Goal: Information Seeking & Learning: Find specific page/section

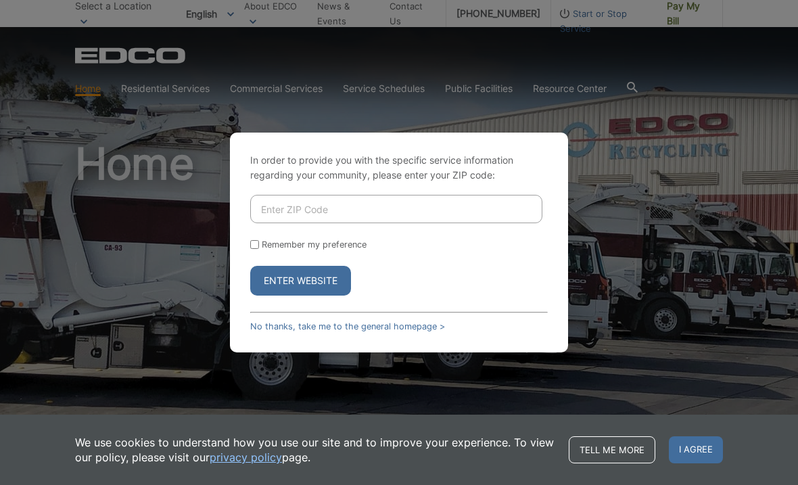
click at [264, 332] on link "No thanks, take me to the general homepage >" at bounding box center [347, 326] width 195 height 10
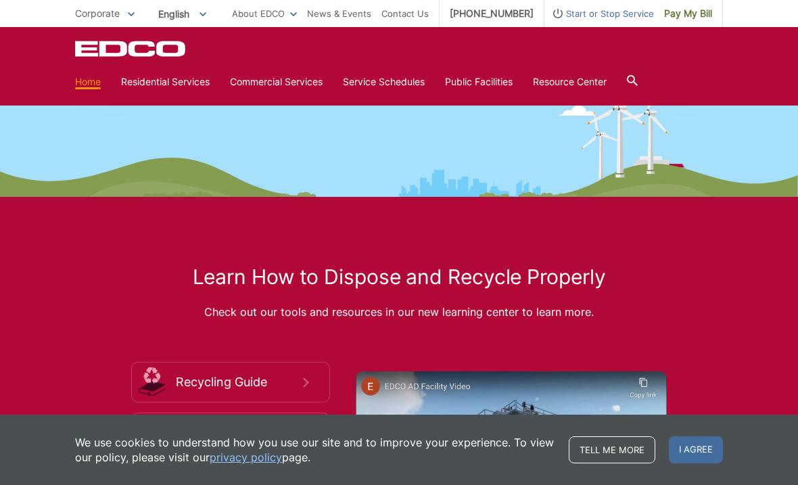
scroll to position [1745, 0]
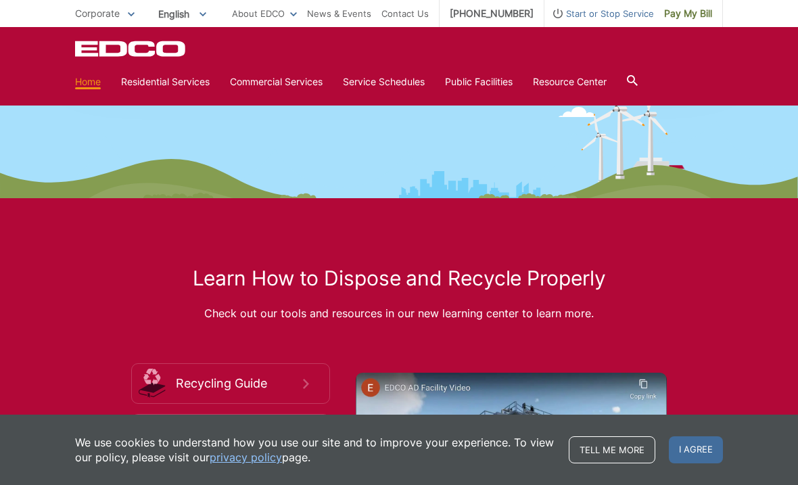
click at [0, 0] on link "CNG Fueling Stations" at bounding box center [0, 0] width 0 height 0
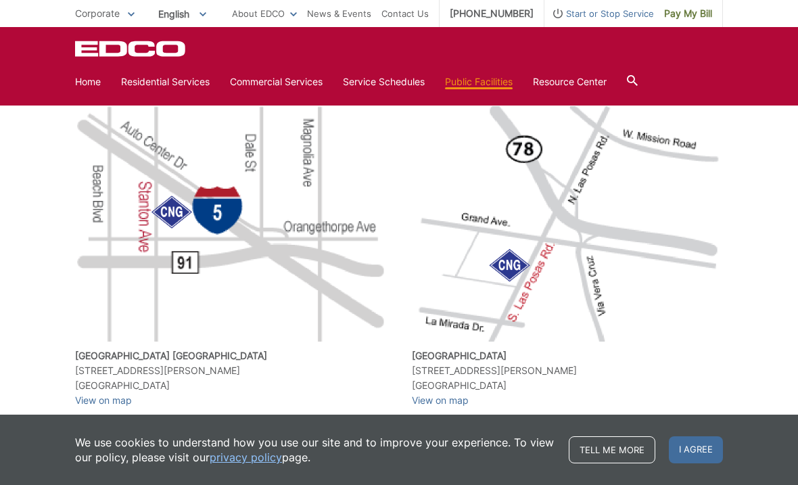
scroll to position [443, 0]
click at [85, 257] on img at bounding box center [230, 224] width 311 height 235
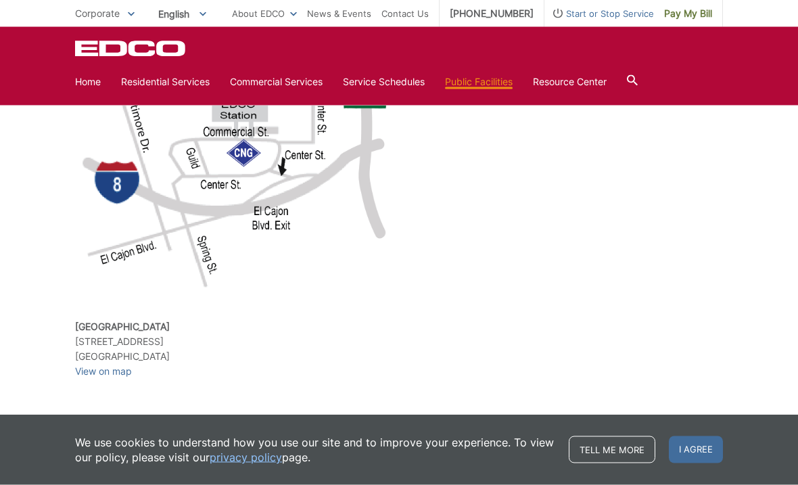
scroll to position [947, 0]
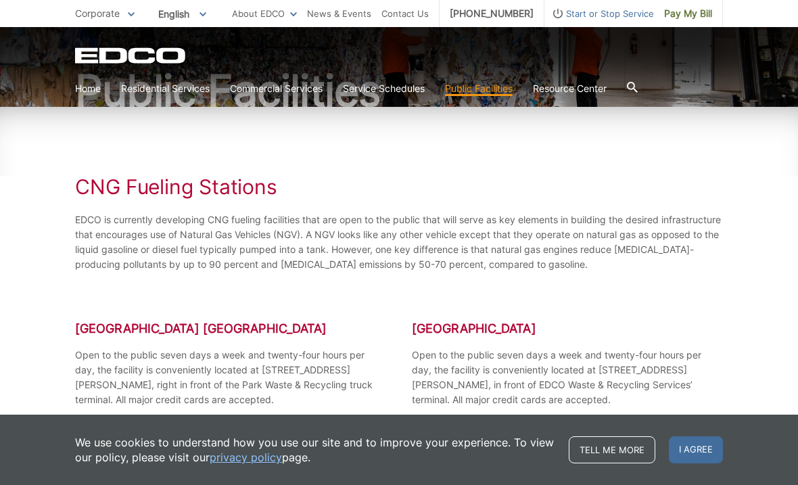
scroll to position [0, 0]
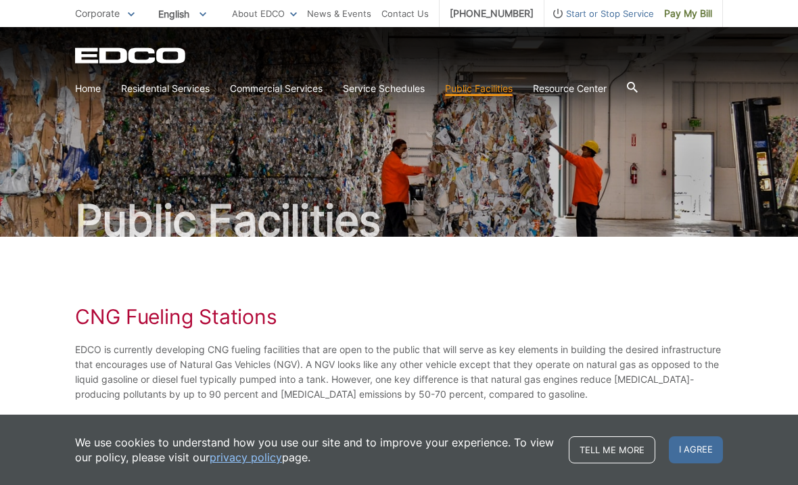
click at [0, 0] on link "CNG Fueling Stations" at bounding box center [0, 0] width 0 height 0
